Goal: Complete application form: Complete application form

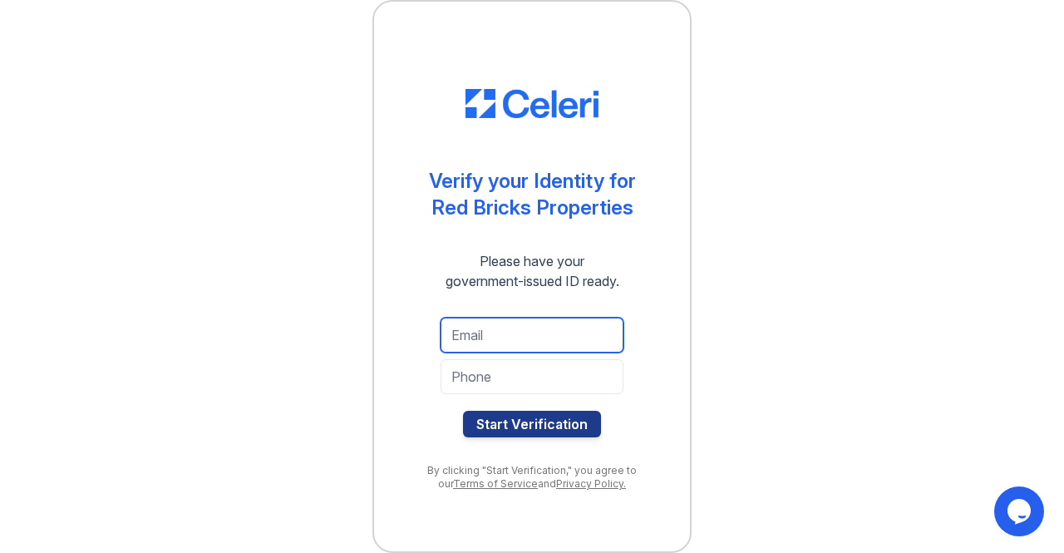
click at [491, 342] on input "email" at bounding box center [532, 335] width 183 height 35
type input "change111205@gmail.com"
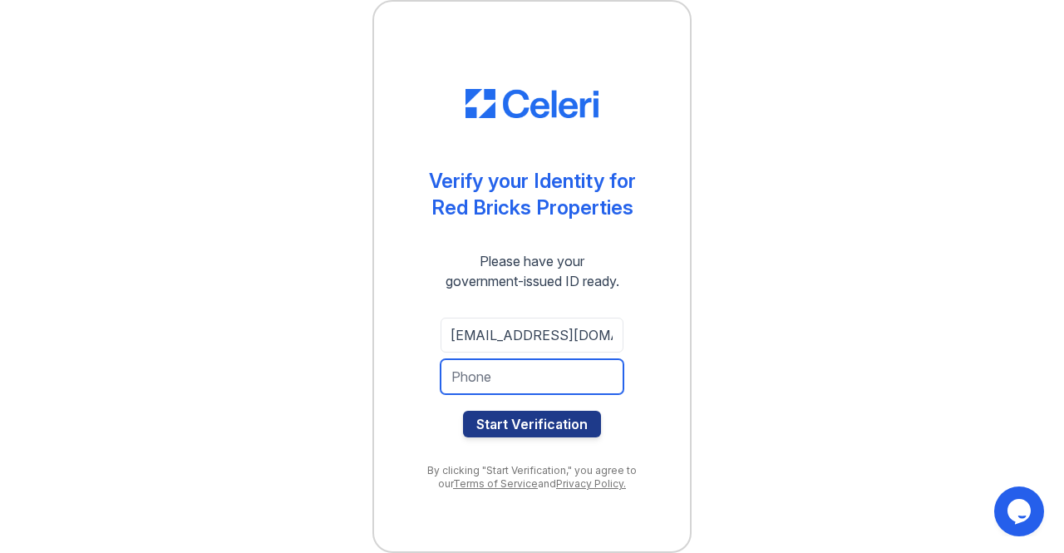
scroll to position [0, 0]
type input "2053563567"
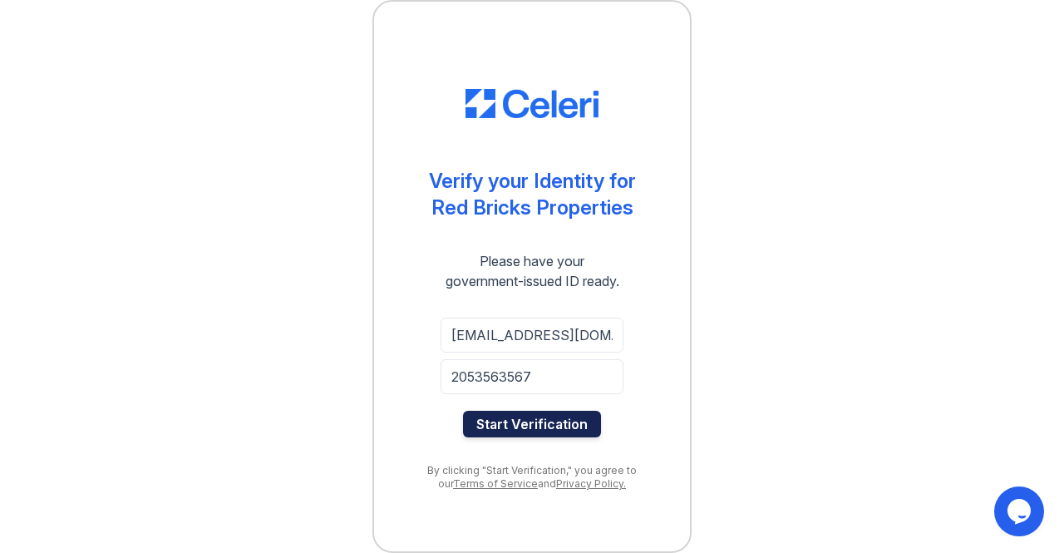
click at [545, 423] on button "Start Verification" at bounding box center [532, 424] width 138 height 27
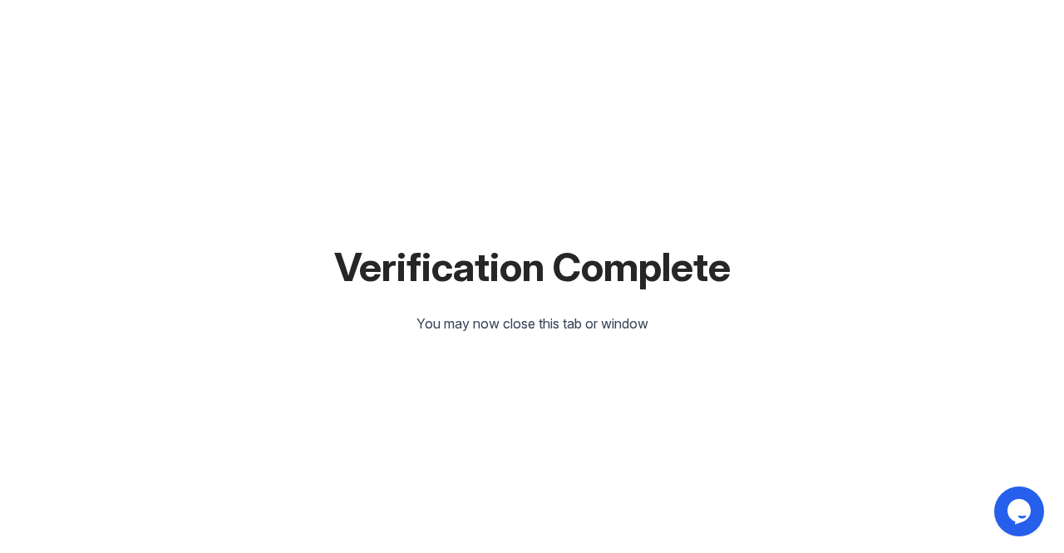
click at [653, 325] on div "Verification Complete You may now close this tab or window" at bounding box center [532, 276] width 1011 height 553
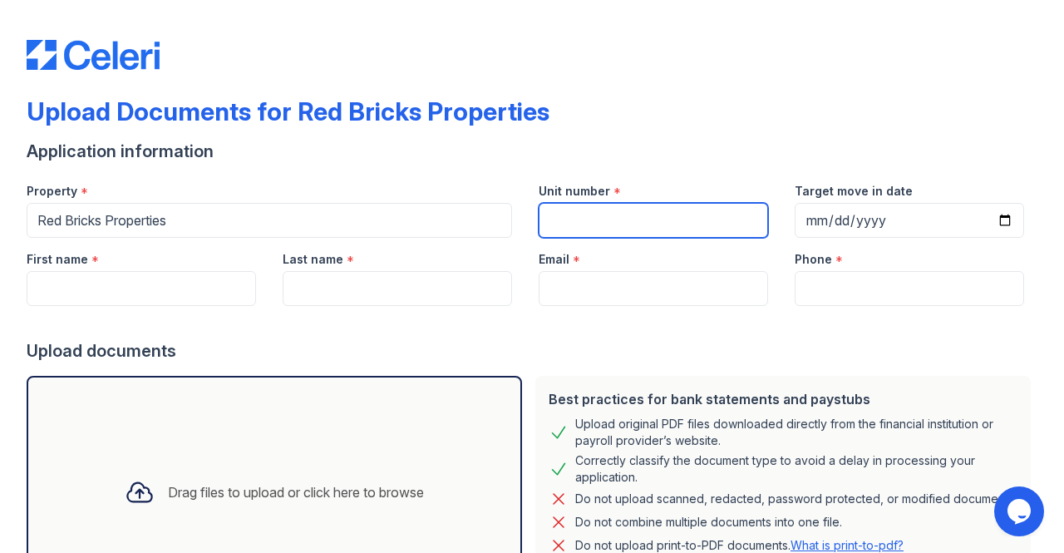
click at [572, 214] on input "Unit number" at bounding box center [653, 220] width 229 height 35
type input "4060 Beacon Avenue"
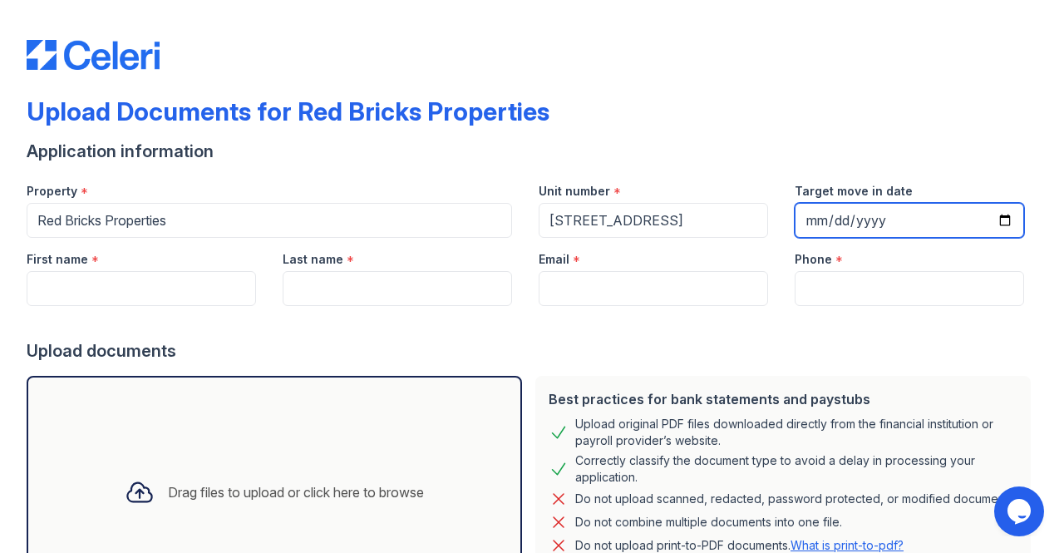
click at [808, 211] on input "Target move in date" at bounding box center [909, 220] width 229 height 35
type input "2025-10-03"
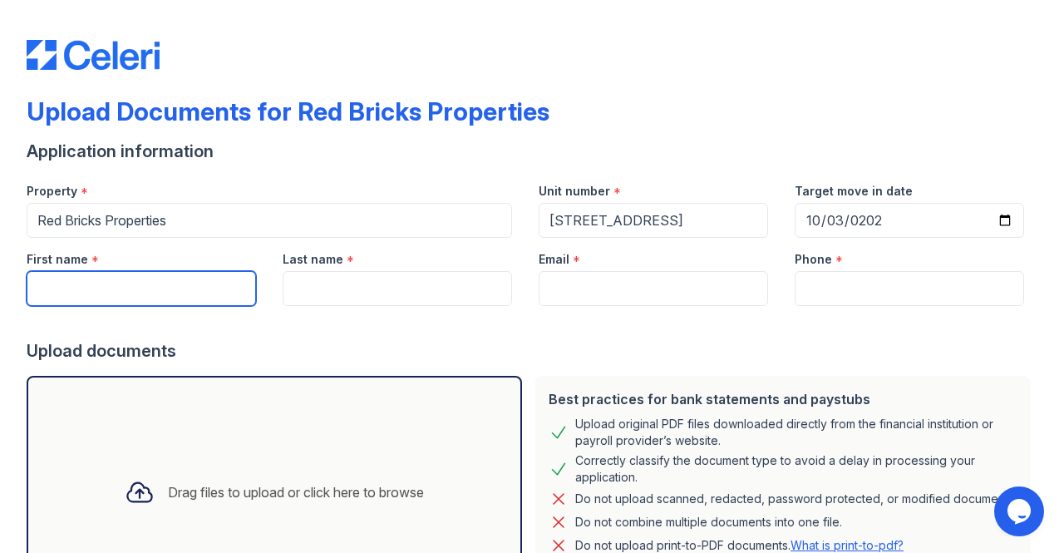
click at [62, 297] on input "First name" at bounding box center [141, 288] width 229 height 35
type input "Khushbu"
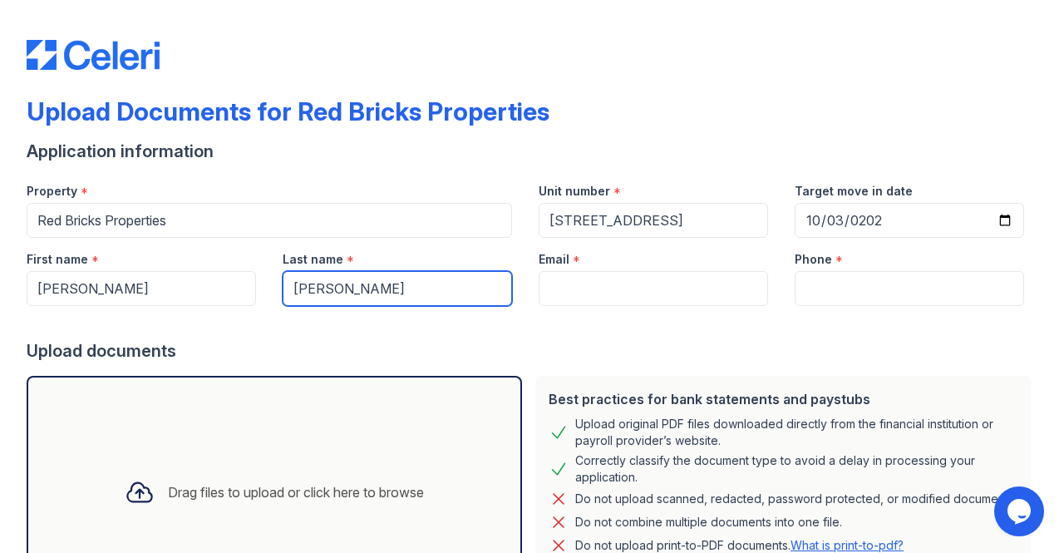
type input "Patel"
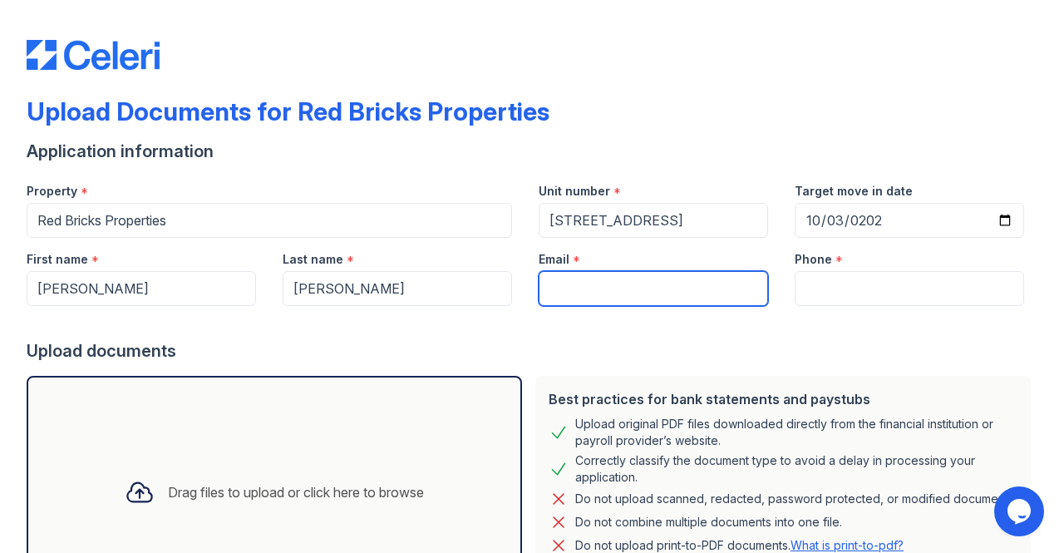
click at [575, 288] on input "Email" at bounding box center [653, 288] width 229 height 35
type input "change111205@gmail.com"
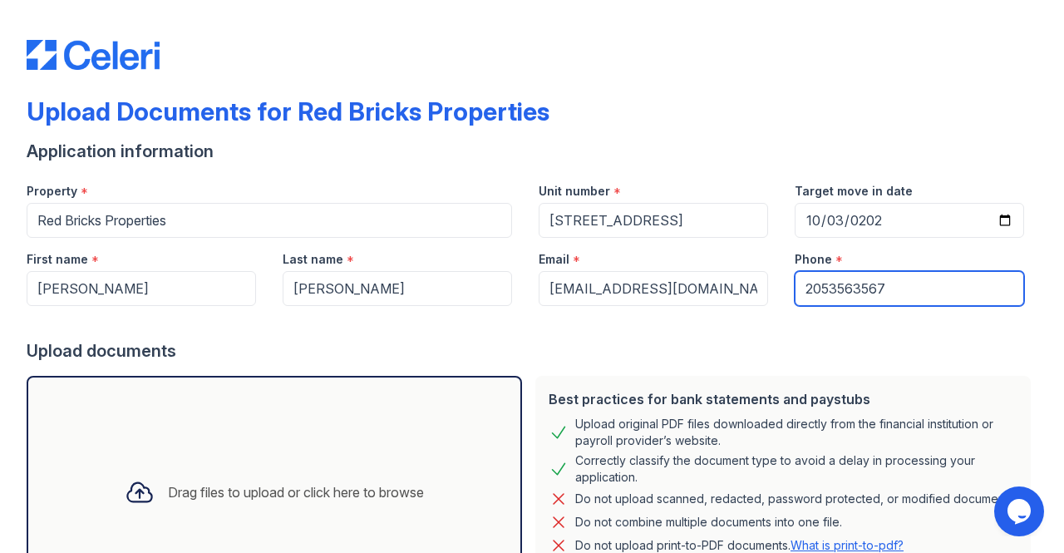
scroll to position [170, 0]
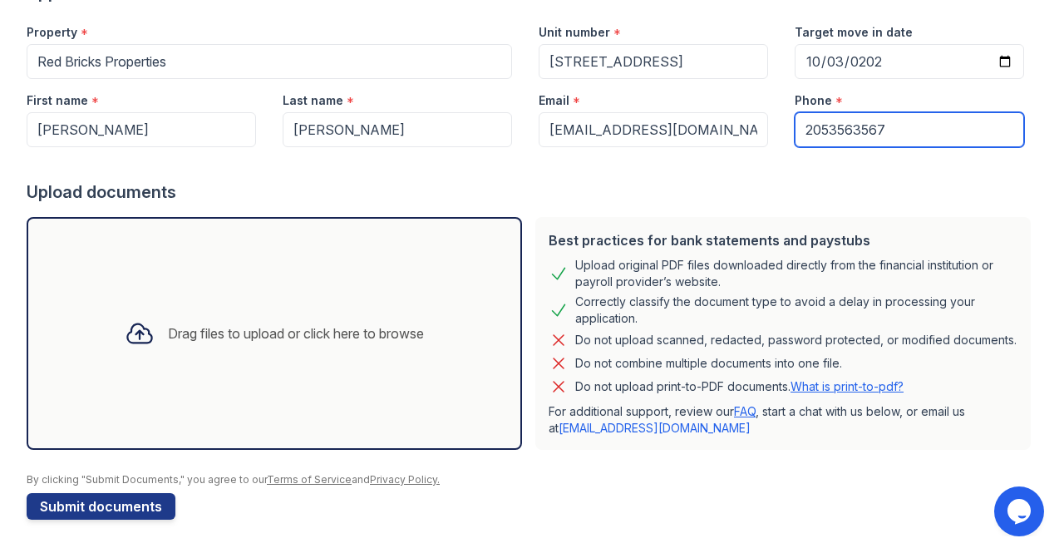
type input "2053563567"
click at [128, 329] on icon at bounding box center [140, 333] width 30 height 30
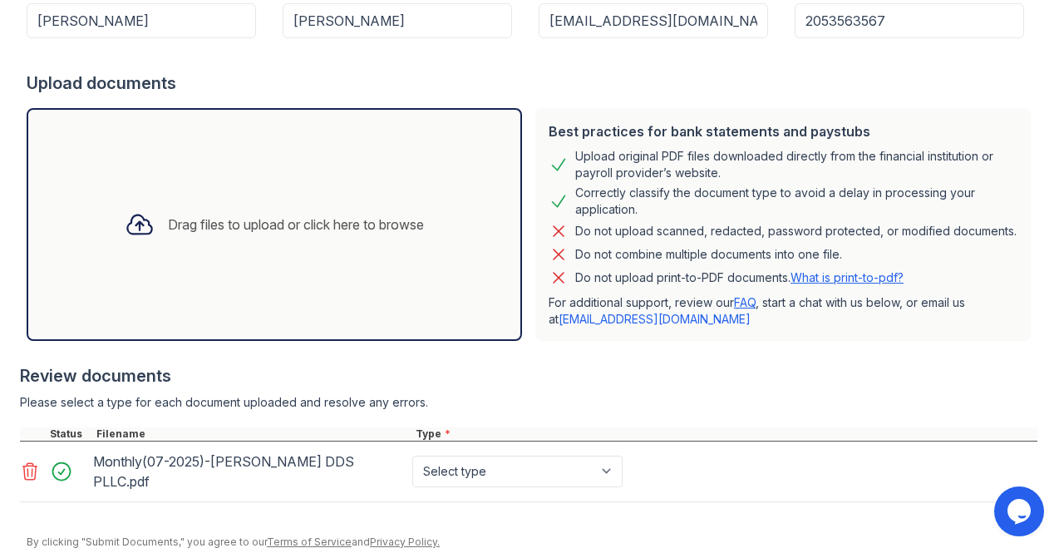
scroll to position [326, 0]
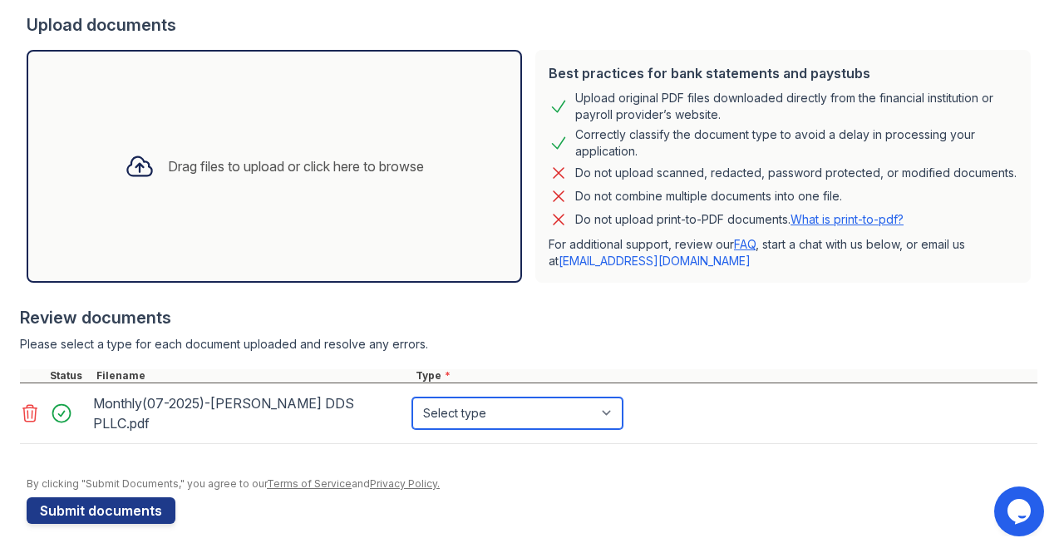
click at [429, 428] on select "Select type Paystub Bank Statement Offer Letter Tax Documents Benefit Award Let…" at bounding box center [517, 413] width 210 height 32
select select "paystub"
click at [412, 402] on select "Select type Paystub Bank Statement Offer Letter Tax Documents Benefit Award Let…" at bounding box center [517, 413] width 210 height 32
